Goal: Check status: Check status

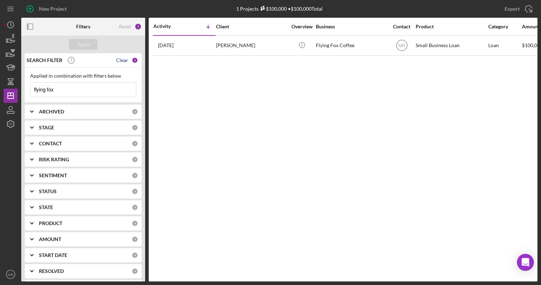
click at [120, 60] on div "Clear" at bounding box center [122, 60] width 12 height 6
click at [68, 88] on input at bounding box center [83, 90] width 106 height 14
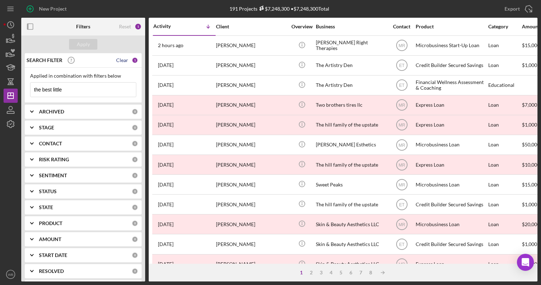
type input "the best little"
click at [123, 61] on div "Clear" at bounding box center [122, 60] width 12 height 6
click at [71, 93] on input at bounding box center [83, 90] width 106 height 14
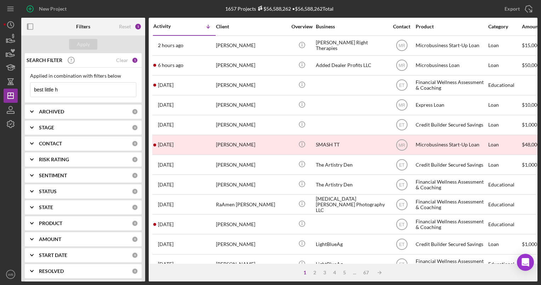
type input "best little h"
click at [132, 60] on div "1" at bounding box center [135, 60] width 6 height 6
click at [123, 60] on div "Clear" at bounding box center [122, 60] width 12 height 6
click at [58, 92] on input at bounding box center [83, 90] width 106 height 14
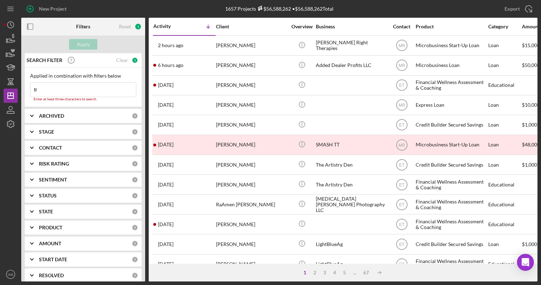
type input "t"
type input "b"
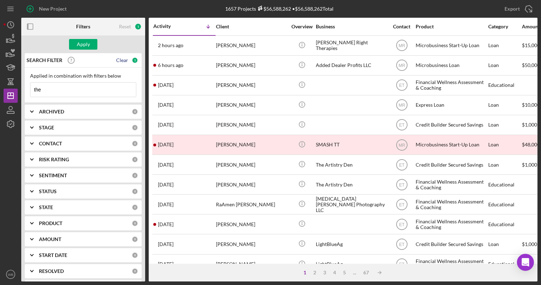
type input "the"
click at [125, 60] on div "Clear" at bounding box center [122, 60] width 12 height 6
click at [37, 91] on icon at bounding box center [37, 90] width 14 height 14
click at [80, 94] on input at bounding box center [83, 90] width 106 height 14
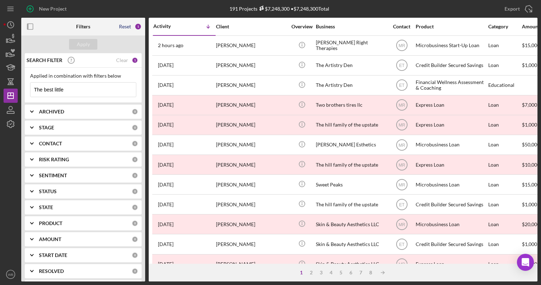
type input "The best little"
click at [128, 25] on div "Reset" at bounding box center [125, 27] width 12 height 6
click at [62, 84] on input at bounding box center [83, 90] width 106 height 14
type input "the best l"
click at [99, 114] on div "ARCHIVED" at bounding box center [77, 112] width 77 height 6
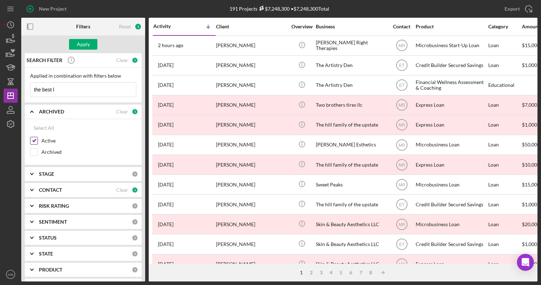
click at [34, 139] on input "Active" at bounding box center [33, 140] width 7 height 7
checkbox input "false"
click at [96, 90] on input "the best l" at bounding box center [83, 90] width 106 height 14
type input "the best little"
click at [50, 187] on b "CONTACT" at bounding box center [50, 190] width 23 height 6
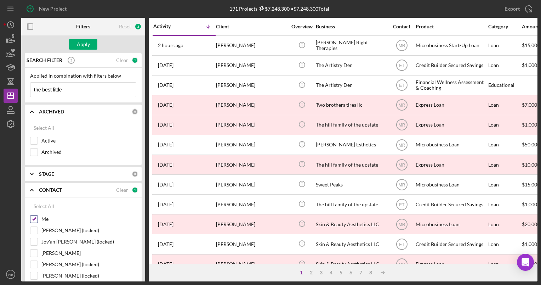
click at [33, 217] on input "Me" at bounding box center [33, 218] width 7 height 7
checkbox input "false"
click at [81, 44] on div "Apply" at bounding box center [83, 44] width 13 height 11
drag, startPoint x: 38, startPoint y: 91, endPoint x: -1, endPoint y: 94, distance: 39.8
click at [0, 94] on html "New Project 191 Projects $7,248,300 • $7,248,300 Total flying fox Export Icon/E…" at bounding box center [270, 142] width 541 height 285
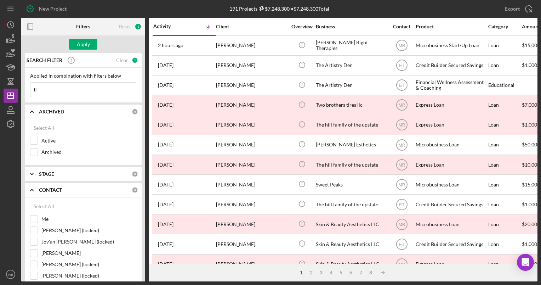
type input "t"
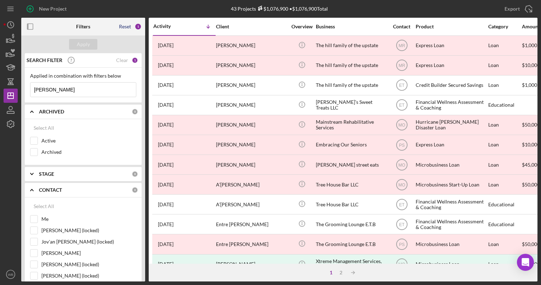
type input "tre kirland"
click at [126, 24] on div "Reset" at bounding box center [125, 27] width 12 height 6
checkbox input "true"
click at [85, 46] on div "Apply" at bounding box center [83, 44] width 13 height 11
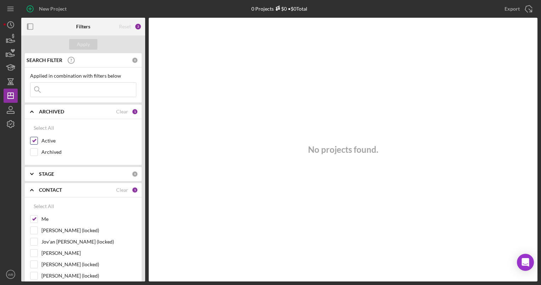
drag, startPoint x: 34, startPoint y: 140, endPoint x: 35, endPoint y: 145, distance: 4.3
click at [34, 140] on input "Active" at bounding box center [33, 140] width 7 height 7
checkbox input "false"
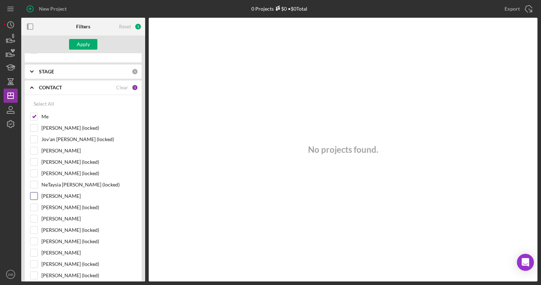
scroll to position [106, 0]
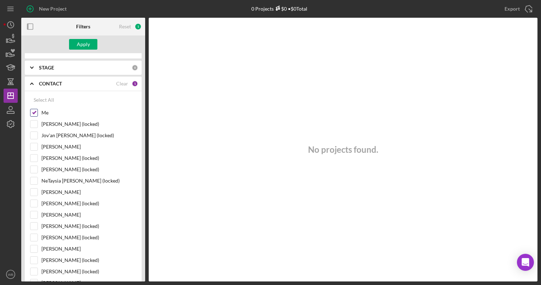
click at [35, 112] on input "Me" at bounding box center [33, 112] width 7 height 7
checkbox input "false"
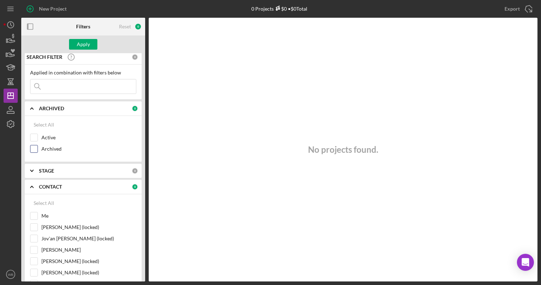
scroll to position [0, 0]
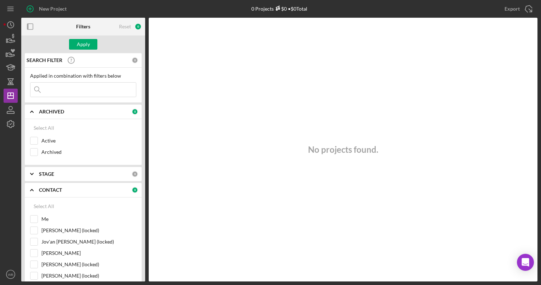
click at [55, 88] on input at bounding box center [83, 90] width 106 height 14
type input "the best little"
click at [88, 44] on div "Apply" at bounding box center [83, 44] width 13 height 11
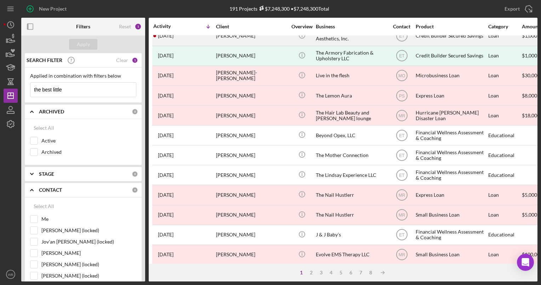
scroll to position [278, 0]
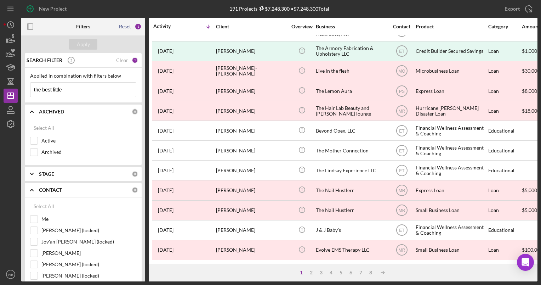
click at [127, 27] on div "Reset" at bounding box center [125, 27] width 12 height 6
checkbox input "true"
click at [127, 27] on div "Reset" at bounding box center [125, 27] width 12 height 6
click at [120, 111] on div "Clear" at bounding box center [122, 112] width 12 height 6
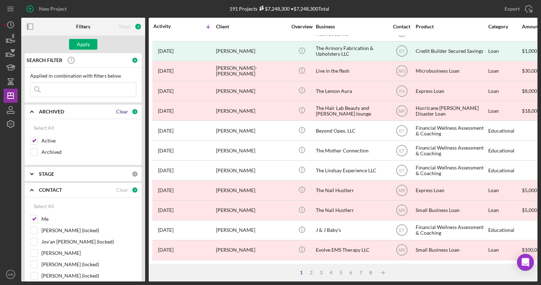
checkbox input "false"
click at [73, 88] on input at bounding box center [83, 90] width 106 height 14
click at [35, 216] on input "Me" at bounding box center [33, 218] width 7 height 7
click at [30, 215] on input "Me" at bounding box center [33, 218] width 7 height 7
click at [67, 94] on input at bounding box center [83, 90] width 106 height 14
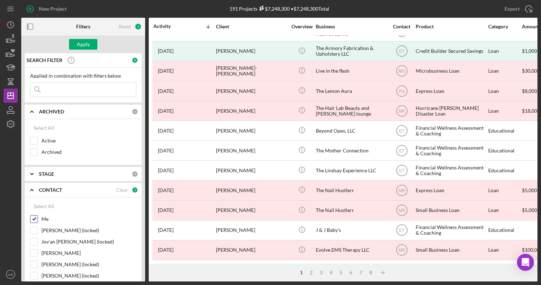
click at [33, 215] on input "Me" at bounding box center [33, 218] width 7 height 7
checkbox input "false"
click at [53, 88] on input at bounding box center [83, 90] width 106 height 14
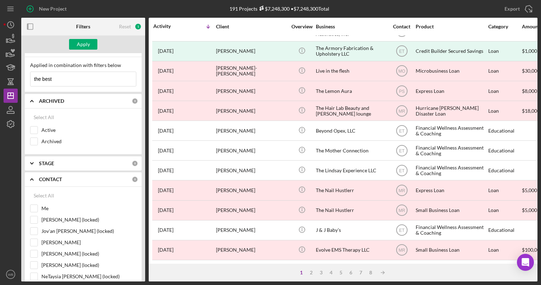
scroll to position [0, 0]
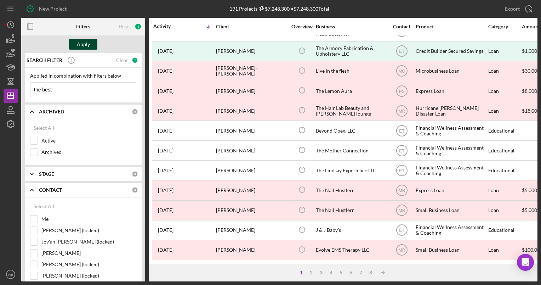
type input "the best"
click at [85, 40] on div "Apply" at bounding box center [83, 44] width 13 height 11
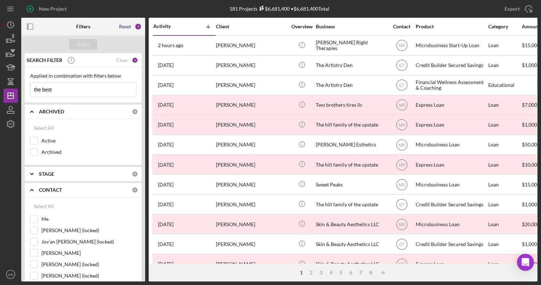
click at [126, 26] on div "Reset" at bounding box center [125, 27] width 12 height 6
checkbox input "true"
click at [126, 26] on div "Reset" at bounding box center [125, 27] width 12 height 6
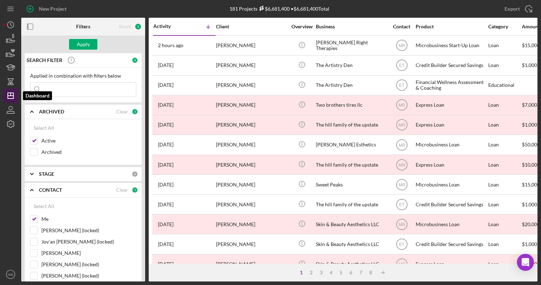
click at [9, 94] on icon "Icon/Dashboard" at bounding box center [11, 96] width 18 height 18
click at [36, 141] on input "Active" at bounding box center [33, 140] width 7 height 7
checkbox input "false"
click at [34, 217] on input "Me" at bounding box center [33, 218] width 7 height 7
checkbox input "false"
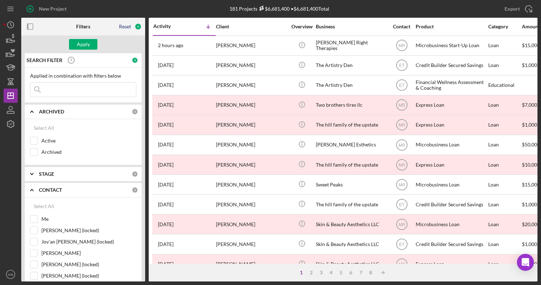
click at [126, 25] on div "Reset" at bounding box center [125, 27] width 12 height 6
checkbox input "true"
click at [126, 25] on div "Reset" at bounding box center [125, 27] width 12 height 6
click at [119, 110] on div "Clear" at bounding box center [122, 112] width 12 height 6
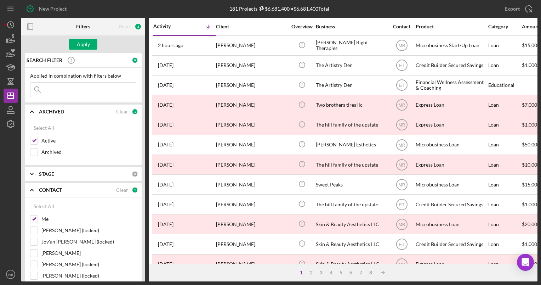
checkbox input "false"
click at [119, 111] on div "ARCHIVED" at bounding box center [85, 112] width 93 height 6
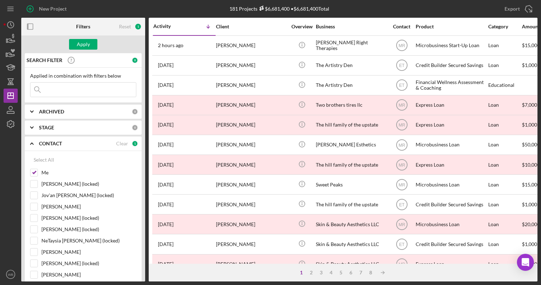
click at [119, 111] on div "ARCHIVED" at bounding box center [85, 112] width 93 height 6
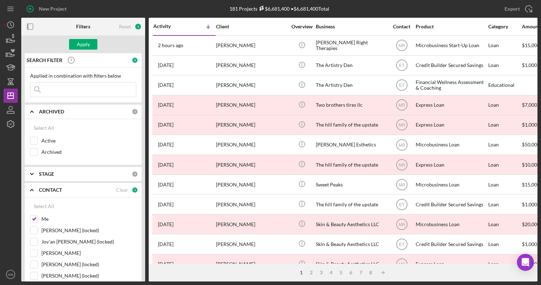
click at [119, 111] on div "ARCHIVED" at bounding box center [85, 112] width 93 height 6
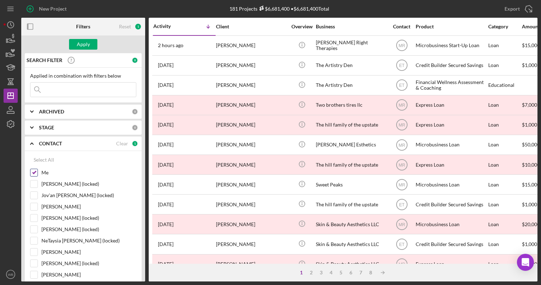
click at [35, 170] on input "Me" at bounding box center [33, 172] width 7 height 7
checkbox input "false"
click at [69, 89] on input at bounding box center [83, 90] width 106 height 14
type input "the best little"
click at [79, 44] on div "Apply" at bounding box center [83, 44] width 13 height 11
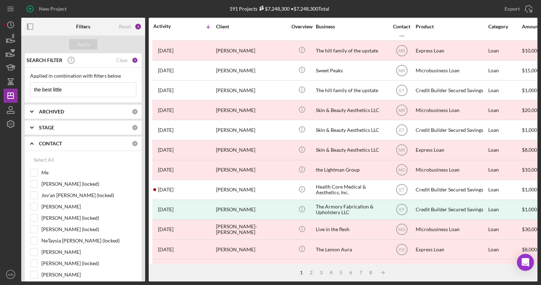
scroll to position [65, 0]
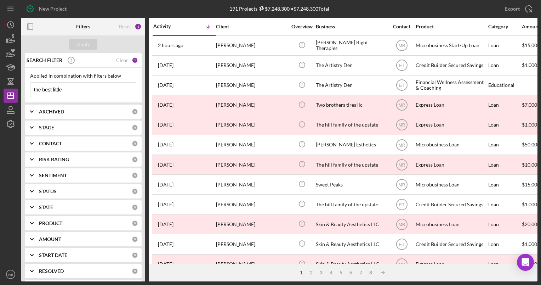
click at [133, 61] on div "1" at bounding box center [135, 60] width 6 height 6
click at [123, 60] on div "Clear" at bounding box center [122, 60] width 12 height 6
click at [69, 83] on input at bounding box center [83, 90] width 106 height 14
type input "best little house"
click at [124, 27] on div "Reset" at bounding box center [125, 27] width 12 height 6
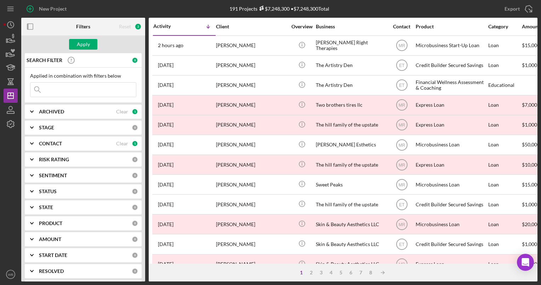
click at [28, 112] on icon "Icon/Expander" at bounding box center [32, 112] width 18 height 18
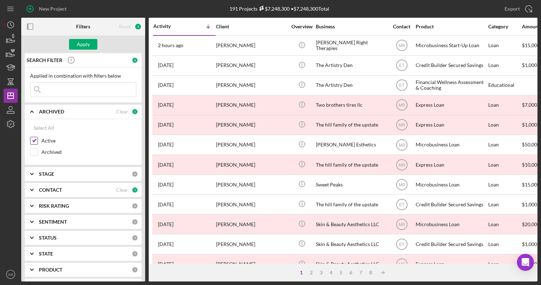
click at [34, 137] on input "Active" at bounding box center [33, 140] width 7 height 7
checkbox input "false"
click at [80, 88] on input at bounding box center [83, 90] width 106 height 14
type input "best"
click at [35, 186] on icon "Icon/Expander" at bounding box center [32, 190] width 18 height 18
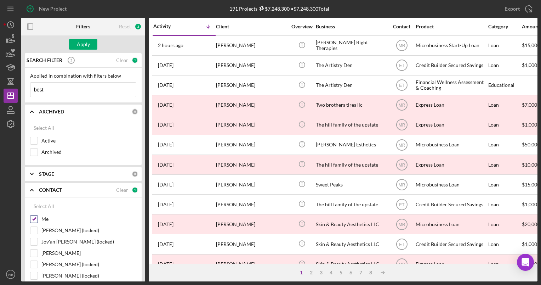
click at [33, 218] on input "Me" at bounding box center [33, 218] width 7 height 7
checkbox input "false"
click at [34, 89] on input "best" at bounding box center [83, 90] width 106 height 14
type input "the best"
click at [84, 45] on div "Apply" at bounding box center [83, 44] width 13 height 11
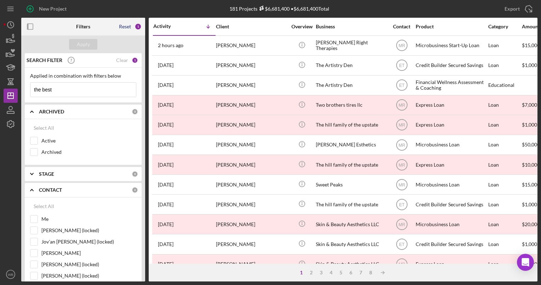
click at [125, 25] on div "Reset" at bounding box center [125, 27] width 12 height 6
checkbox input "true"
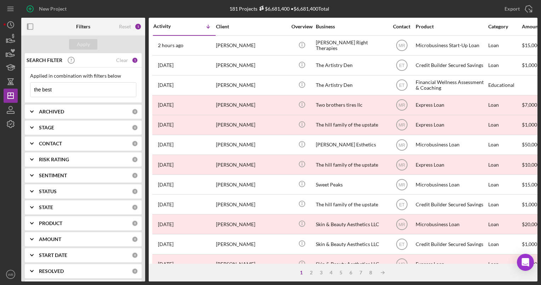
click at [121, 26] on div "Reset" at bounding box center [125, 27] width 12 height 6
click at [117, 142] on div "Clear" at bounding box center [122, 144] width 12 height 6
click at [117, 111] on div "Clear" at bounding box center [122, 112] width 12 height 6
click at [93, 86] on input at bounding box center [83, 90] width 106 height 14
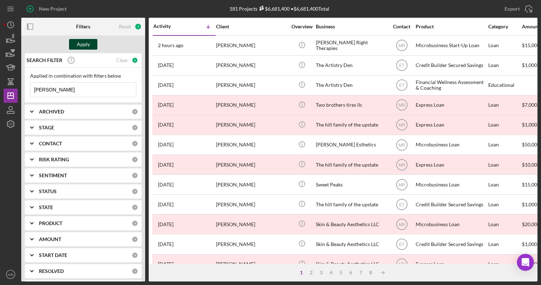
type input "kirkland"
click at [82, 43] on div "Apply" at bounding box center [83, 44] width 13 height 11
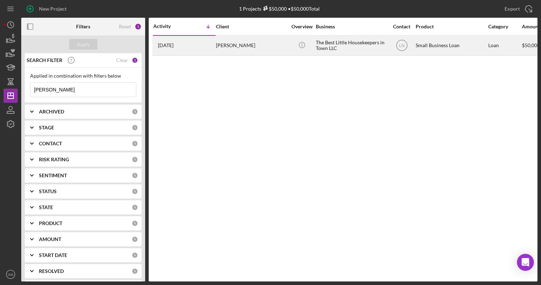
click at [321, 46] on div "The Best Little Housekeepers in Town LLC" at bounding box center [351, 45] width 71 height 19
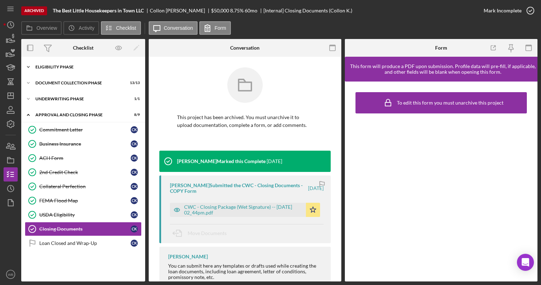
click at [28, 67] on polyline at bounding box center [28, 66] width 2 height 1
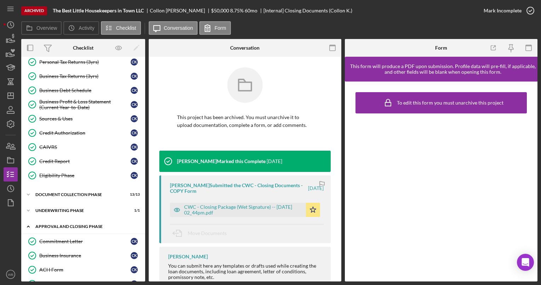
scroll to position [106, 0]
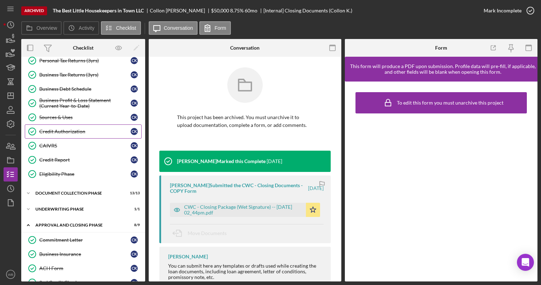
click at [59, 129] on div "Credit Authorization" at bounding box center [84, 132] width 91 height 6
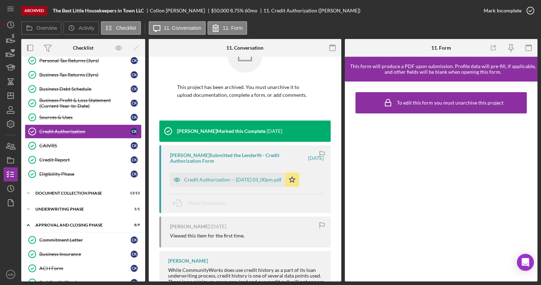
scroll to position [62, 0]
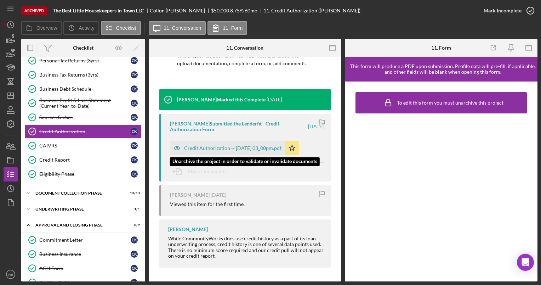
click at [225, 145] on div "Credit Authorization -- 2023-03-13 03_00pm.pdf" at bounding box center [232, 148] width 97 height 6
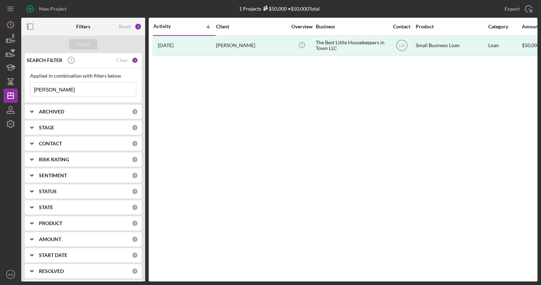
click at [63, 90] on input "kirkland" at bounding box center [83, 90] width 106 height 14
drag, startPoint x: 63, startPoint y: 90, endPoint x: 99, endPoint y: 101, distance: 37.3
click at [53, 93] on input "kirkland" at bounding box center [83, 90] width 106 height 14
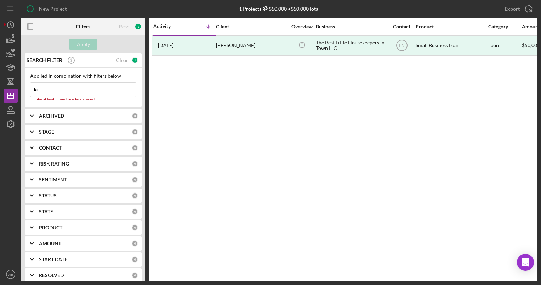
type input "k"
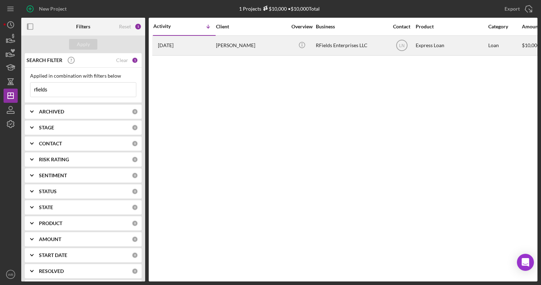
type input "rfields"
click at [326, 46] on div "RFields Enterprises LLC" at bounding box center [351, 45] width 71 height 19
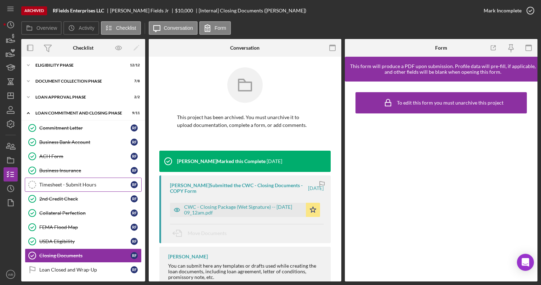
scroll to position [2, 0]
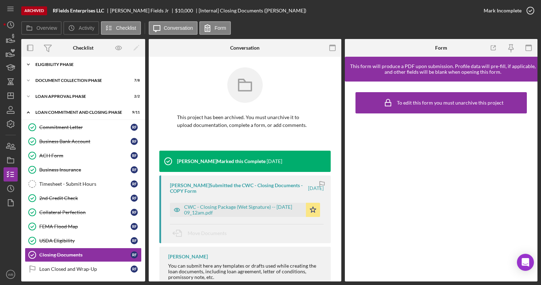
click at [27, 64] on icon "Icon/Expander" at bounding box center [28, 64] width 14 height 14
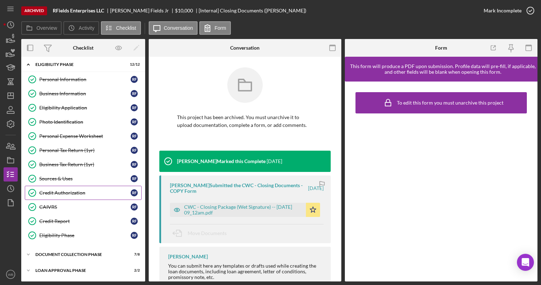
click at [58, 192] on div "Credit Authorization" at bounding box center [84, 193] width 91 height 6
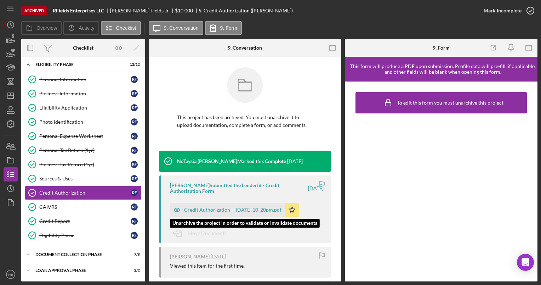
click at [221, 209] on div "Credit Authorization -- 2023-06-04 10_20pm.pdf" at bounding box center [232, 210] width 97 height 6
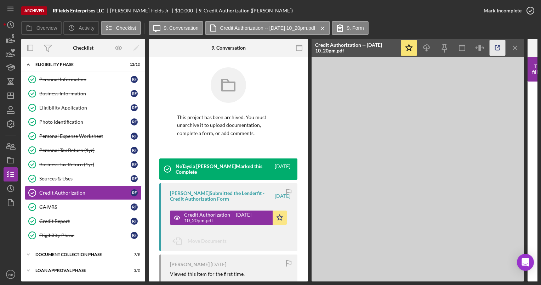
click at [498, 47] on line "button" at bounding box center [499, 47] width 2 height 2
click at [12, 148] on icon "button" at bounding box center [12, 146] width 5 height 5
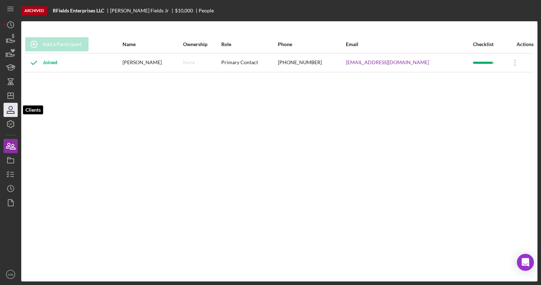
click at [11, 108] on icon "button" at bounding box center [11, 110] width 18 height 18
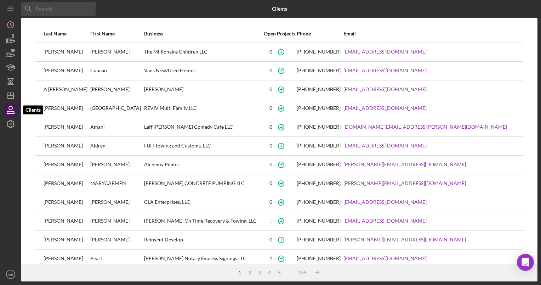
click at [9, 107] on icon "button" at bounding box center [11, 108] width 4 height 4
click at [153, 8] on div "Icon/Menu Close" at bounding box center [107, 9] width 172 height 18
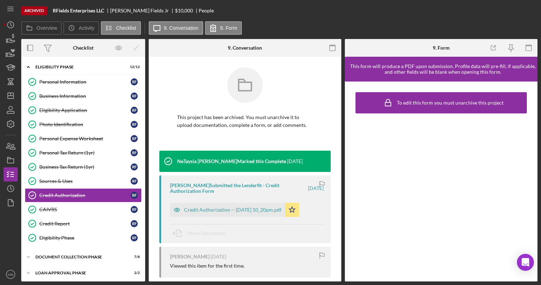
scroll to position [16, 0]
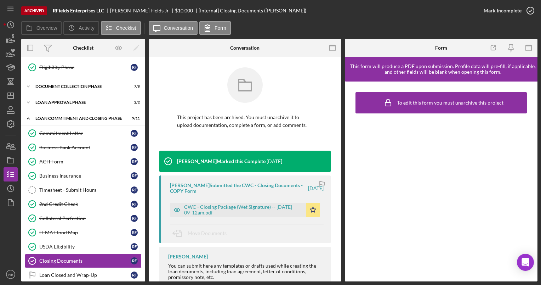
scroll to position [174, 0]
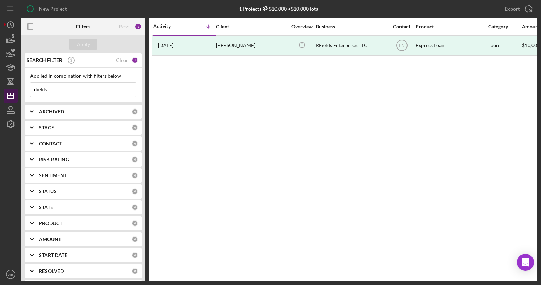
drag, startPoint x: 71, startPoint y: 88, endPoint x: 5, endPoint y: 89, distance: 66.6
click at [5, 89] on div "New Project 1 Projects $10,000 • $10,000 Total rfields Export Icon/Export Filte…" at bounding box center [271, 140] width 534 height 281
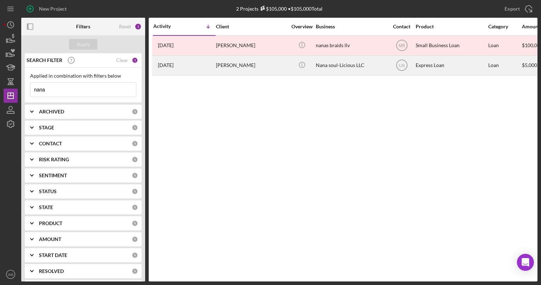
type input "nana"
click at [366, 66] on div "Nana soul-Licious LLC" at bounding box center [351, 65] width 71 height 19
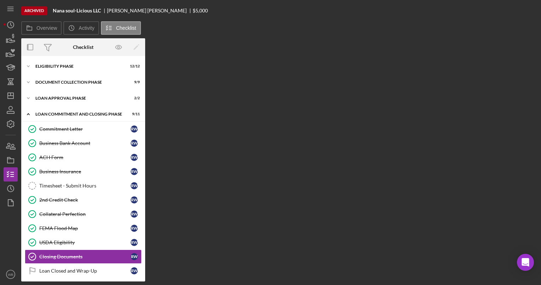
scroll to position [2, 0]
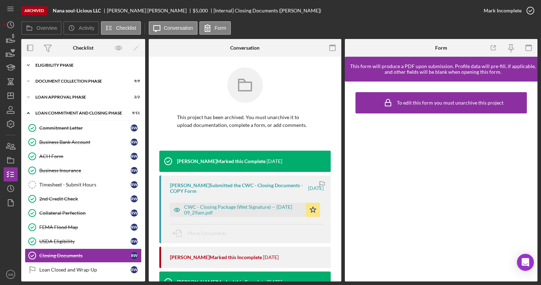
click at [30, 60] on icon "Icon/Expander" at bounding box center [28, 65] width 14 height 14
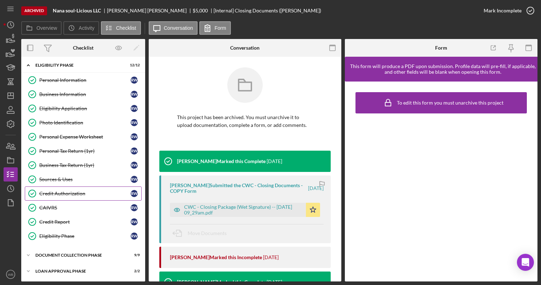
click at [55, 191] on div "Credit Authorization" at bounding box center [84, 194] width 91 height 6
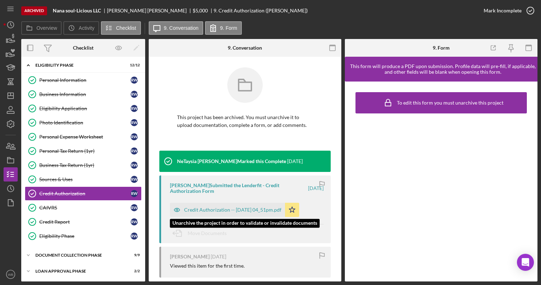
click at [208, 206] on div "Credit Authorization -- 2023-08-10 04_51pm.pdf" at bounding box center [227, 210] width 115 height 14
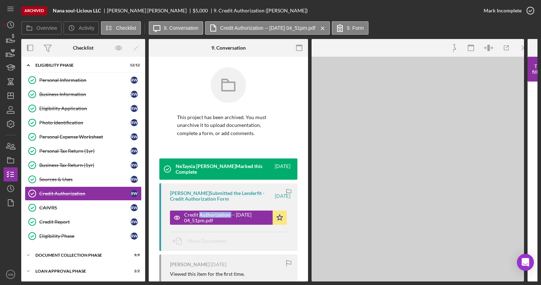
click at [208, 206] on div "Rosalind Wallace Submitted the Lenderfit - Credit Authorization Form 2 years ag…" at bounding box center [228, 217] width 138 height 68
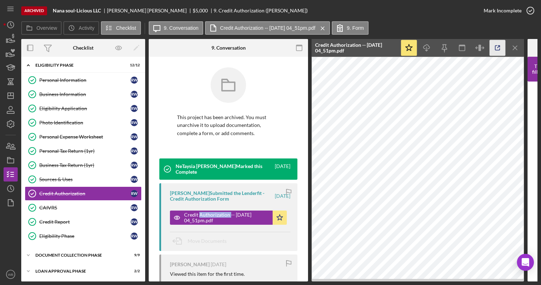
click at [497, 46] on icon "button" at bounding box center [498, 48] width 16 height 16
